Goal: Information Seeking & Learning: Compare options

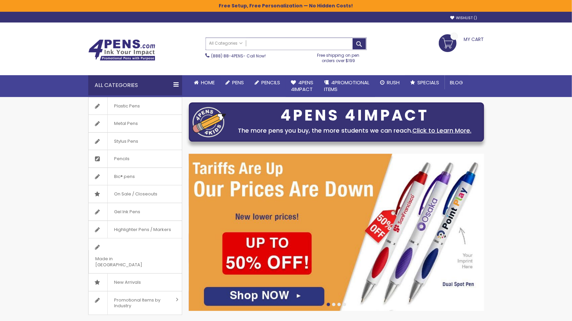
click at [278, 44] on input "Search" at bounding box center [286, 44] width 160 height 12
paste input "**********"
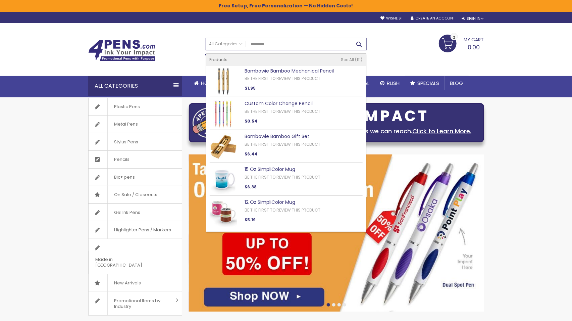
click at [358, 43] on button "Search" at bounding box center [359, 44] width 13 height 11
type input "**********"
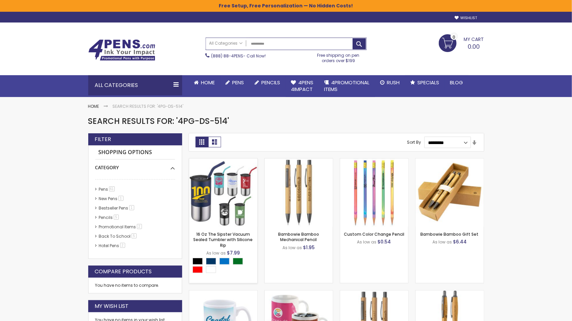
click at [231, 181] on img at bounding box center [223, 192] width 68 height 68
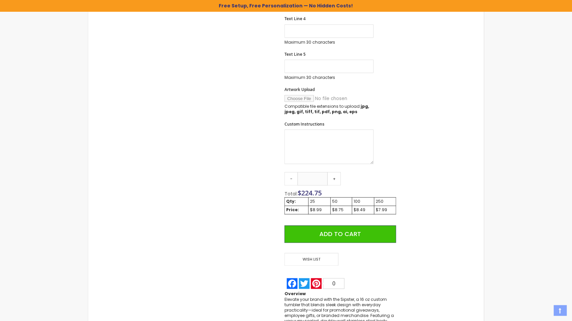
scroll to position [370, 0]
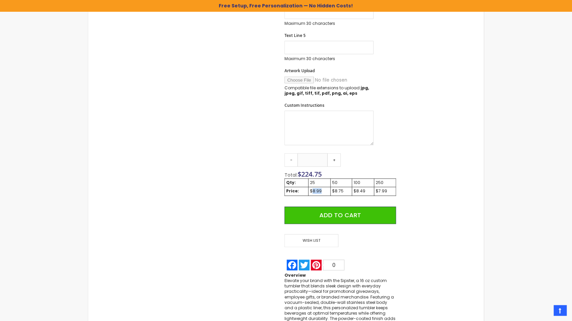
drag, startPoint x: 322, startPoint y: 191, endPoint x: 313, endPoint y: 191, distance: 8.7
click at [313, 191] on div "$8.99" at bounding box center [319, 191] width 19 height 5
copy div "8.99"
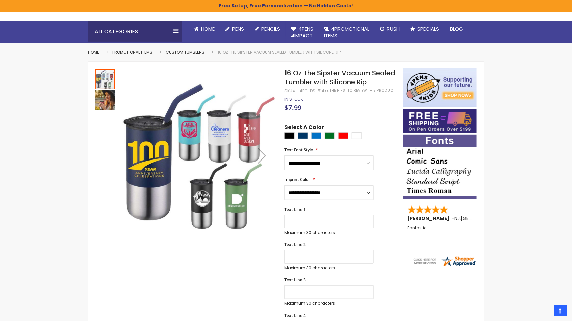
scroll to position [52, 0]
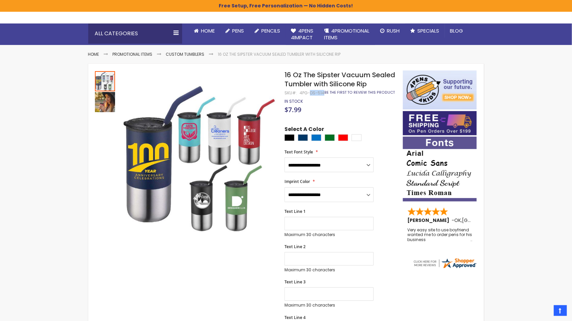
drag, startPoint x: 310, startPoint y: 93, endPoint x: 323, endPoint y: 93, distance: 12.8
click at [323, 89] on div "16 Oz The Sipster Vacuum Sealed Tumbler with Silicone Rip SKU 4PG-DS-514 Be the…" at bounding box center [340, 79] width 111 height 18
copy div "DS-514"
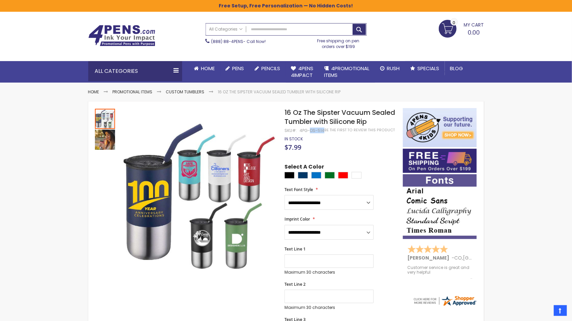
scroll to position [0, 0]
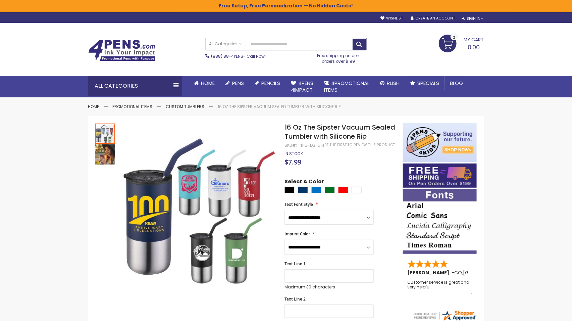
click at [316, 44] on input "Search" at bounding box center [286, 44] width 160 height 12
paste input "*****"
click at [362, 44] on button "Search" at bounding box center [359, 44] width 13 height 11
type input "*****"
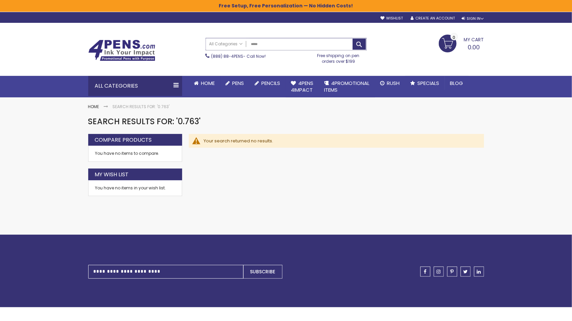
click at [252, 45] on input "*****" at bounding box center [286, 44] width 160 height 12
paste input "***"
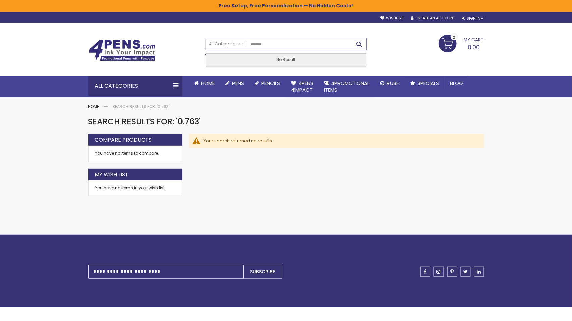
click at [361, 42] on button "Search" at bounding box center [359, 44] width 13 height 11
type input "********"
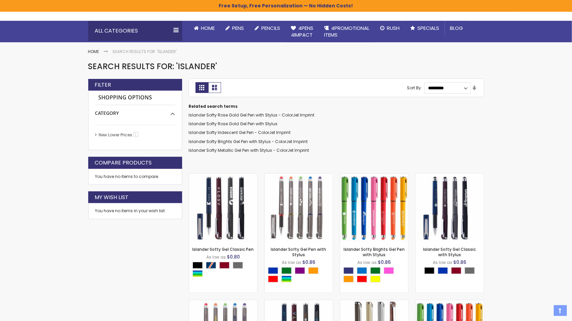
scroll to position [56, 0]
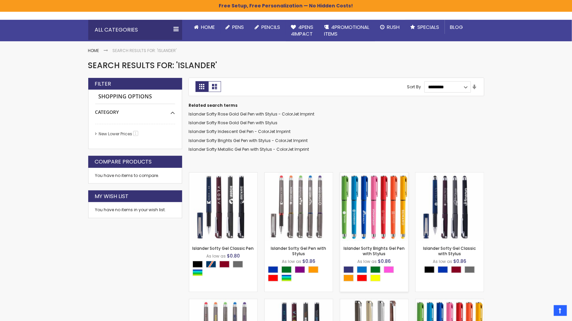
click at [367, 213] on img at bounding box center [374, 207] width 68 height 68
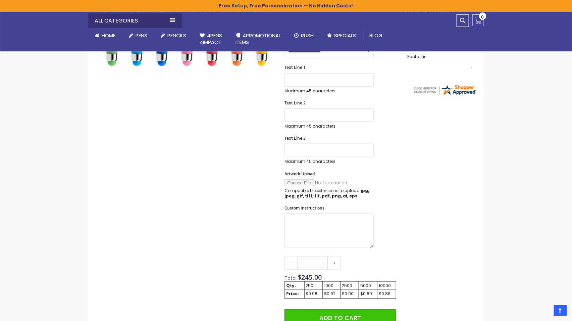
scroll to position [230, 0]
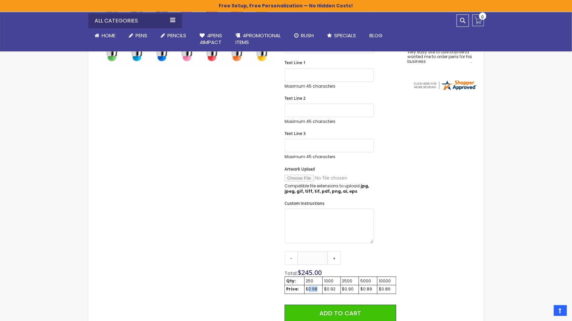
drag, startPoint x: 317, startPoint y: 291, endPoint x: 309, endPoint y: 291, distance: 7.7
click at [309, 291] on div "$0.98" at bounding box center [313, 289] width 15 height 5
copy div "0.98"
drag, startPoint x: 335, startPoint y: 289, endPoint x: 327, endPoint y: 289, distance: 7.7
click at [327, 289] on div "$0.92" at bounding box center [331, 289] width 15 height 5
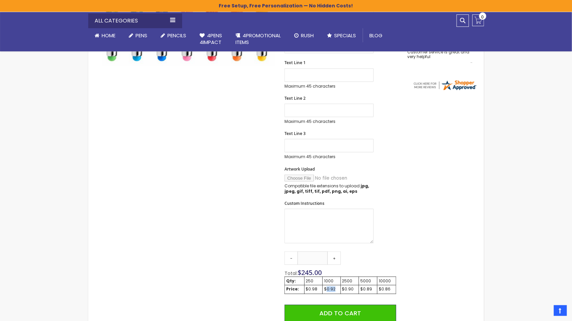
copy div "0.92"
drag, startPoint x: 371, startPoint y: 289, endPoint x: 363, endPoint y: 289, distance: 7.7
click at [363, 289] on div "$0.89" at bounding box center [367, 289] width 15 height 5
copy div "0.89"
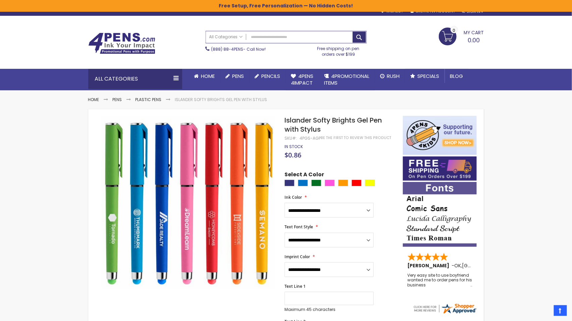
scroll to position [0, 0]
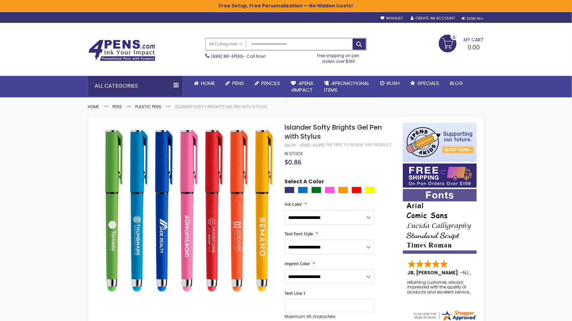
click at [124, 44] on img at bounding box center [121, 50] width 67 height 21
